Goal: Task Accomplishment & Management: Use online tool/utility

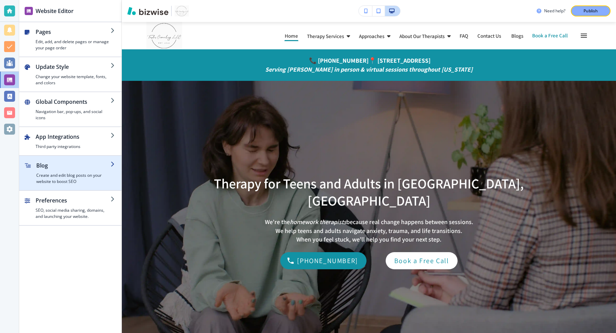
click at [104, 172] on h4 "Create and edit blog posts on your website to boost SEO" at bounding box center [73, 178] width 74 height 12
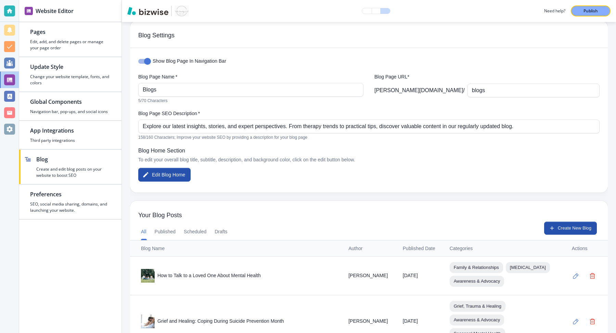
scroll to position [11, 0]
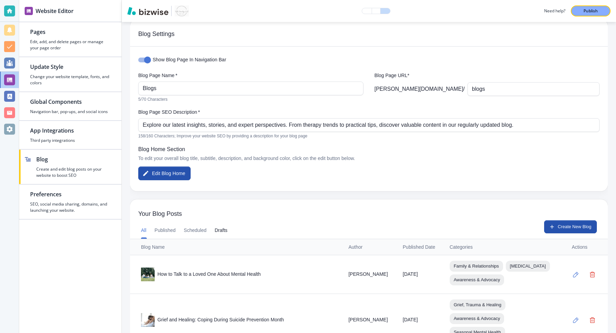
click at [227, 235] on button "Drafts" at bounding box center [221, 230] width 13 height 16
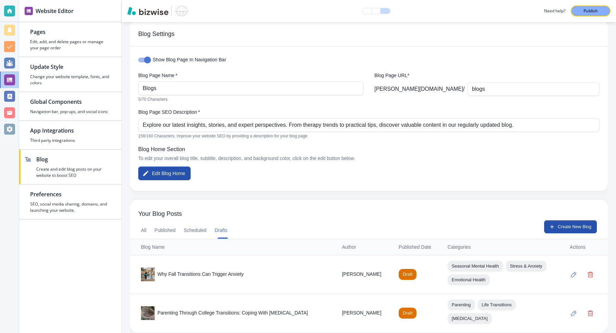
scroll to position [17, 0]
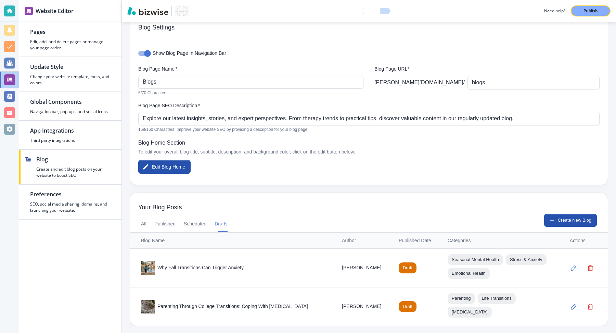
click at [325, 269] on div "Why Fall Transitions Can Trigger Anxiety" at bounding box center [236, 268] width 190 height 14
click at [229, 268] on div "Why Fall Transitions Can Trigger Anxiety" at bounding box center [236, 268] width 190 height 14
click at [576, 270] on button "button" at bounding box center [574, 268] width 14 height 14
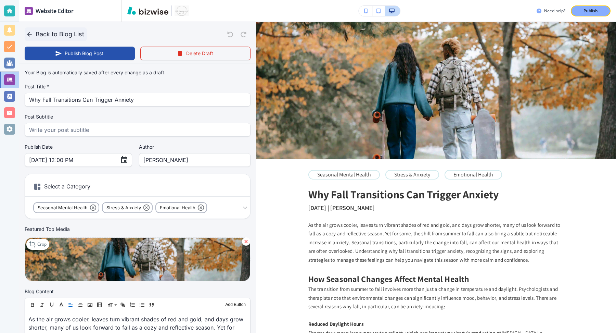
click at [28, 37] on icon "button" at bounding box center [29, 34] width 7 height 7
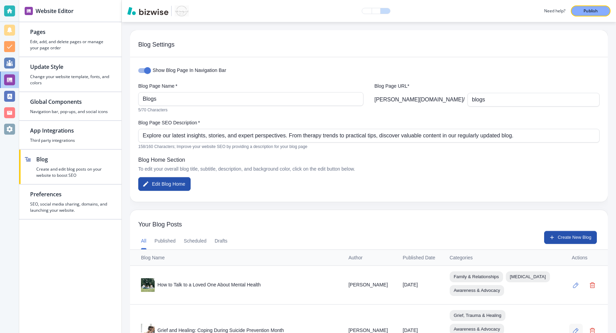
click at [577, 328] on icon "button" at bounding box center [575, 330] width 5 height 5
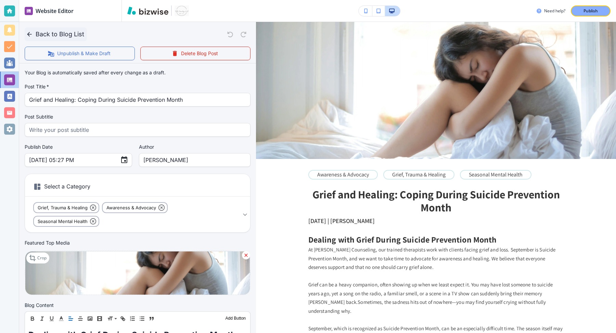
click at [29, 31] on icon "button" at bounding box center [29, 34] width 7 height 7
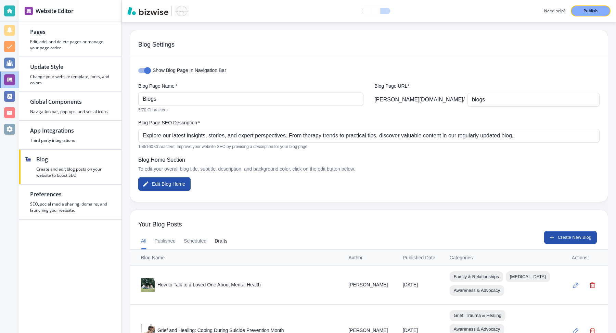
click at [223, 240] on button "Drafts" at bounding box center [221, 241] width 13 height 16
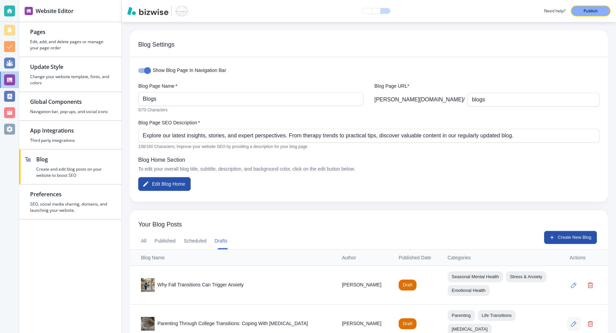
click at [575, 322] on icon "button" at bounding box center [574, 324] width 6 height 6
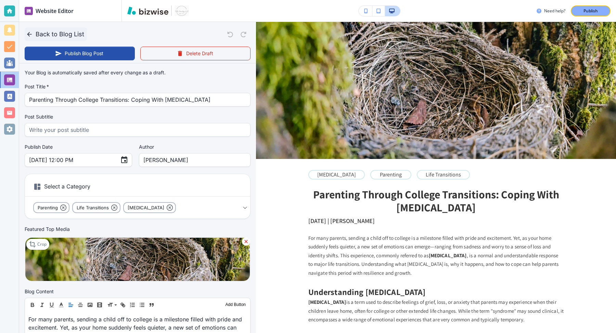
click at [26, 33] on icon "button" at bounding box center [29, 34] width 7 height 7
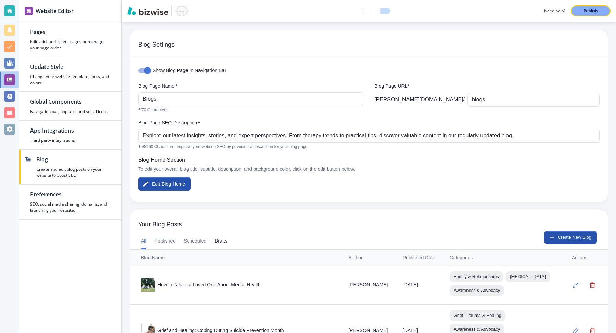
click at [224, 243] on button "Drafts" at bounding box center [221, 241] width 13 height 16
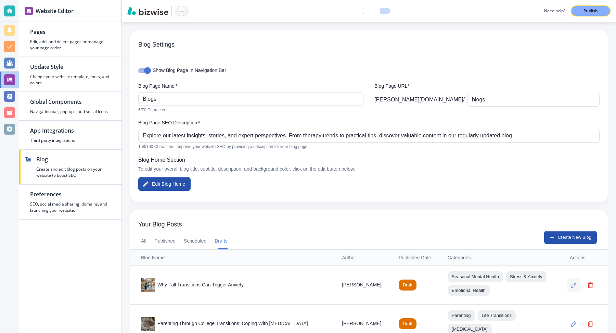
click at [572, 287] on button "button" at bounding box center [574, 285] width 14 height 14
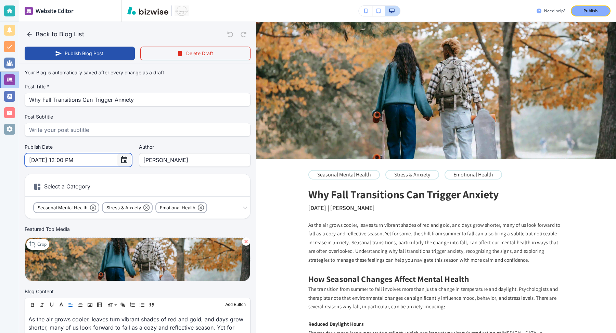
click at [121, 157] on icon "Choose date, selected date is Oct 8, 2025" at bounding box center [124, 159] width 6 height 7
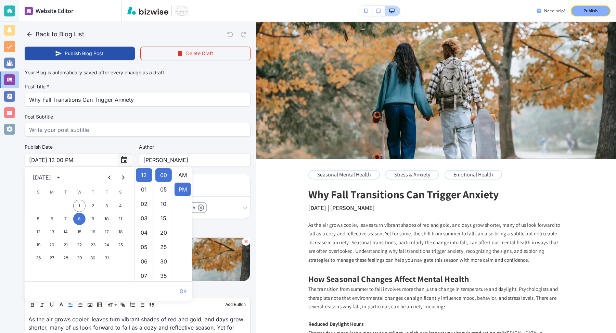
scroll to position [14, 0]
click at [77, 259] on button "29" at bounding box center [79, 257] width 12 height 12
type input "[DATE] 12:00 PM"
click at [182, 290] on button "OK" at bounding box center [183, 291] width 12 height 14
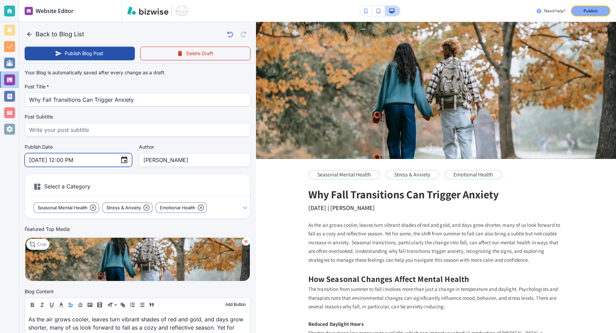
click at [76, 159] on input "[DATE] 12:00 PM" at bounding box center [72, 159] width 86 height 13
click at [84, 160] on input "[DATE] 12:00 PM" at bounding box center [72, 159] width 86 height 13
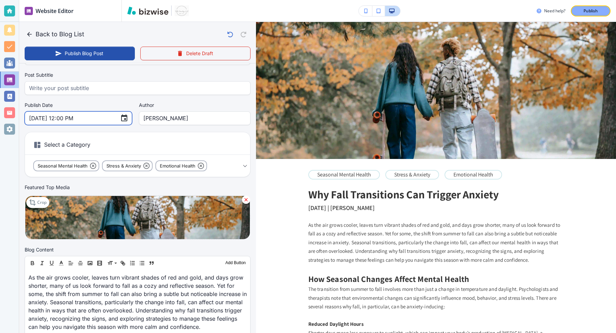
scroll to position [44, 0]
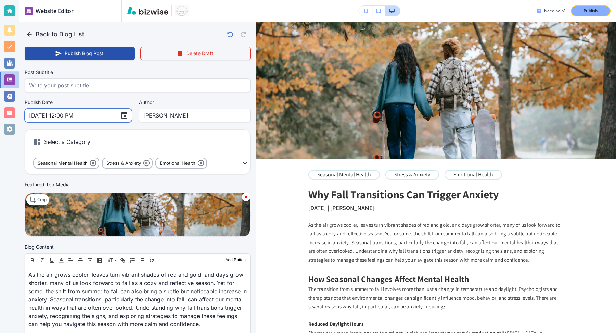
click at [45, 113] on input "[DATE] 12:00 PM" at bounding box center [72, 115] width 86 height 13
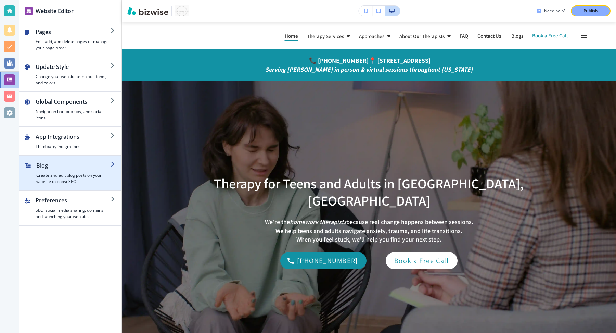
click at [68, 178] on h4 "Create and edit blog posts on your website to boost SEO" at bounding box center [73, 178] width 74 height 12
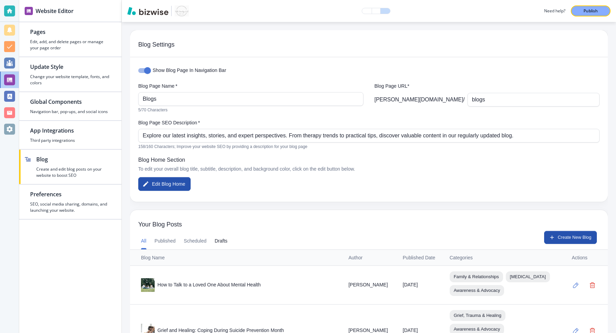
click at [223, 241] on button "Drafts" at bounding box center [221, 241] width 13 height 16
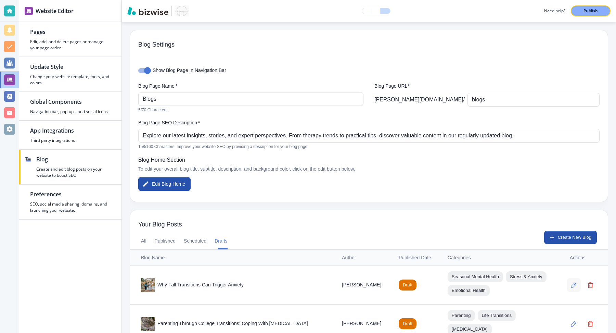
click at [575, 286] on icon "button" at bounding box center [574, 285] width 6 height 6
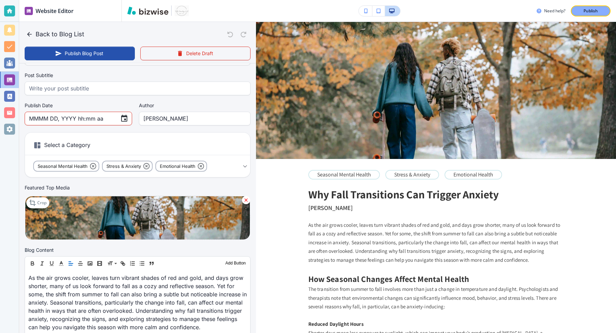
scroll to position [43, 0]
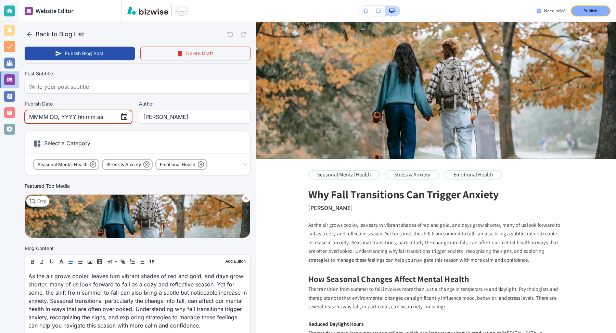
click at [88, 120] on input "MMMM DD, YYYY hh:mm aa" at bounding box center [72, 116] width 86 height 13
click at [64, 117] on input "MMMM DD, YYYY hh:mm aa" at bounding box center [72, 116] width 86 height 13
click at [34, 117] on input "MMMM DD, YYYY hh:mm aa" at bounding box center [72, 116] width 86 height 13
click at [121, 115] on icon "Choose date" at bounding box center [124, 116] width 6 height 7
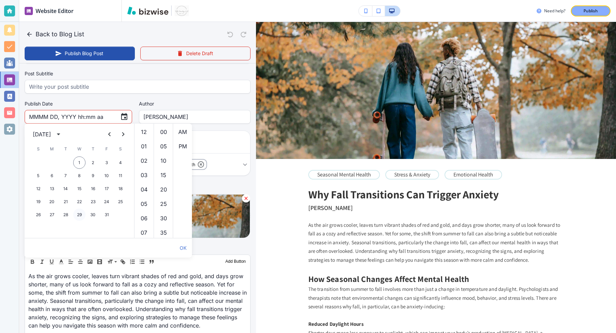
click at [78, 216] on button "29" at bounding box center [79, 214] width 12 height 12
type input "Oct 29, 2025 12:00 AM"
click at [59, 116] on input "Oct 29, 2025 12:00 AM" at bounding box center [72, 116] width 86 height 13
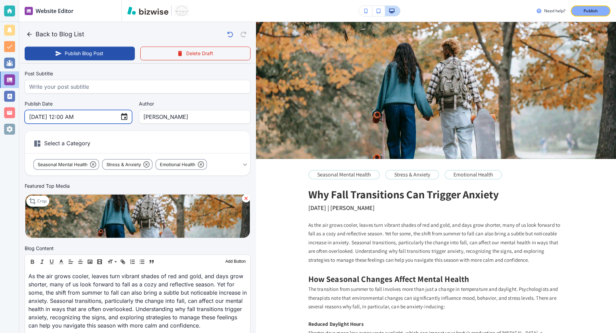
click at [62, 117] on input "Oct 29, 2025 12:00 AM" at bounding box center [72, 116] width 86 height 13
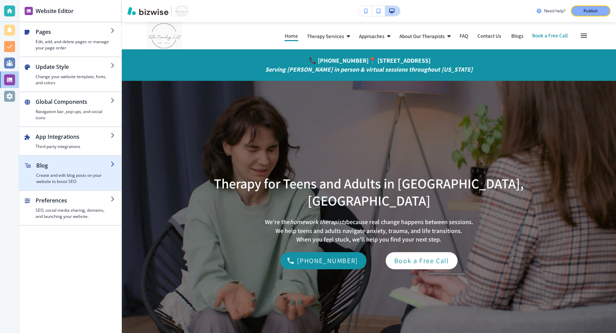
click at [83, 174] on h4 "Create and edit blog posts on your website to boost SEO" at bounding box center [73, 178] width 74 height 12
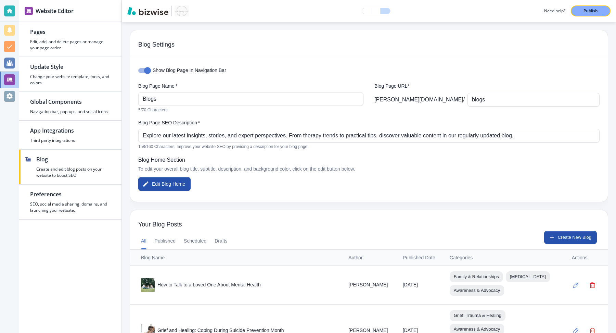
click at [234, 243] on div "All Published Scheduled Drafts Create New Blog" at bounding box center [369, 240] width 478 height 18
click at [227, 242] on button "Drafts" at bounding box center [221, 241] width 13 height 16
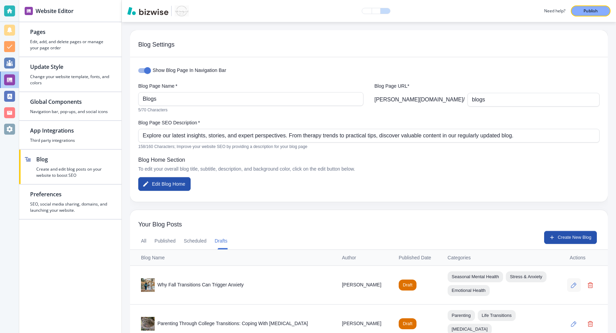
click at [576, 287] on button "button" at bounding box center [574, 285] width 14 height 14
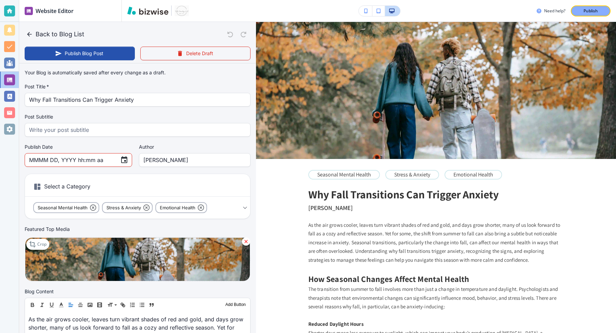
click at [589, 12] on p "Publish" at bounding box center [590, 11] width 14 height 6
click at [28, 28] on button "Back to Blog List" at bounding box center [56, 34] width 62 height 14
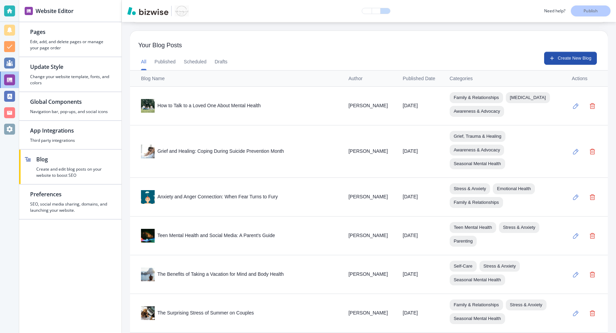
scroll to position [184, 0]
